Goal: Task Accomplishment & Management: Use online tool/utility

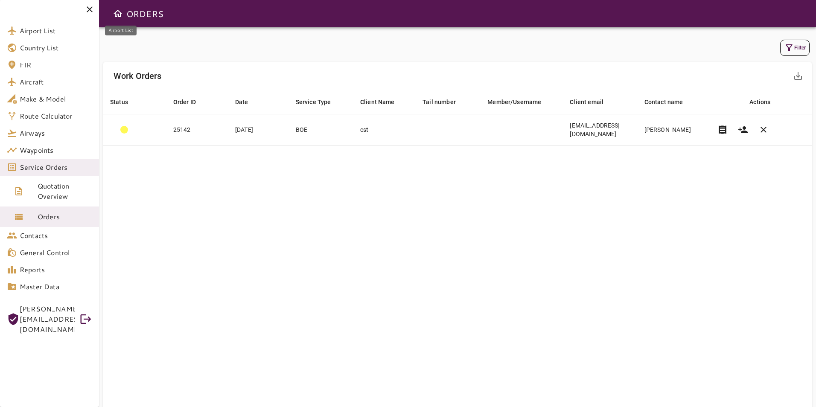
click at [39, 34] on span "Airport List" at bounding box center [56, 31] width 73 height 10
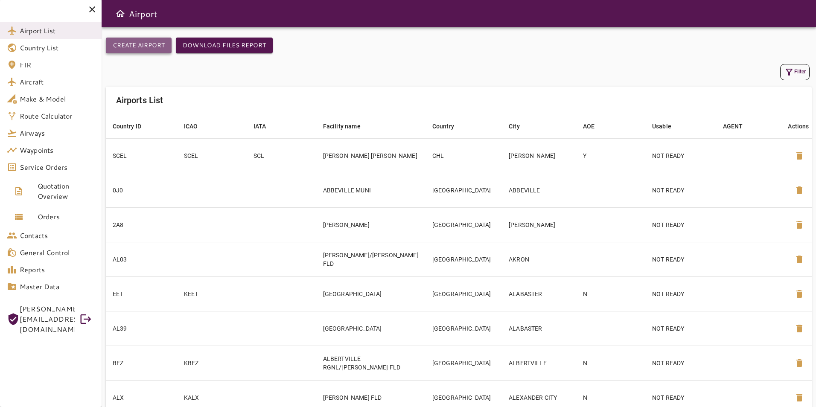
click at [137, 42] on button "Create airport" at bounding box center [139, 46] width 66 height 16
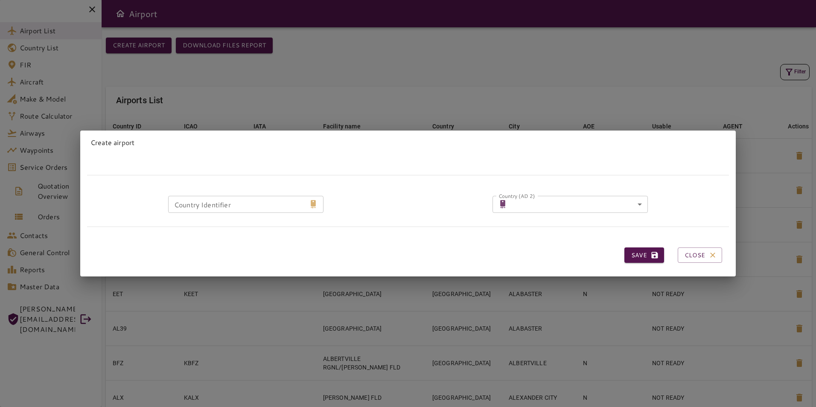
click at [241, 204] on input "Country Identifier" at bounding box center [236, 204] width 137 height 17
click at [328, 175] on form "Country Identifier Country Identifier Country (AD 2) ​ ​ Country (AD 2) Save Cl…" at bounding box center [408, 222] width 642 height 95
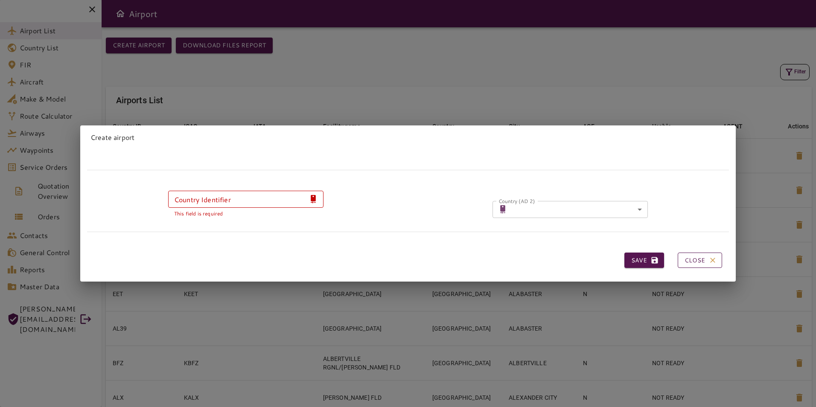
click at [689, 257] on button "Close" at bounding box center [700, 261] width 44 height 16
